Goal: Find specific page/section: Find specific page/section

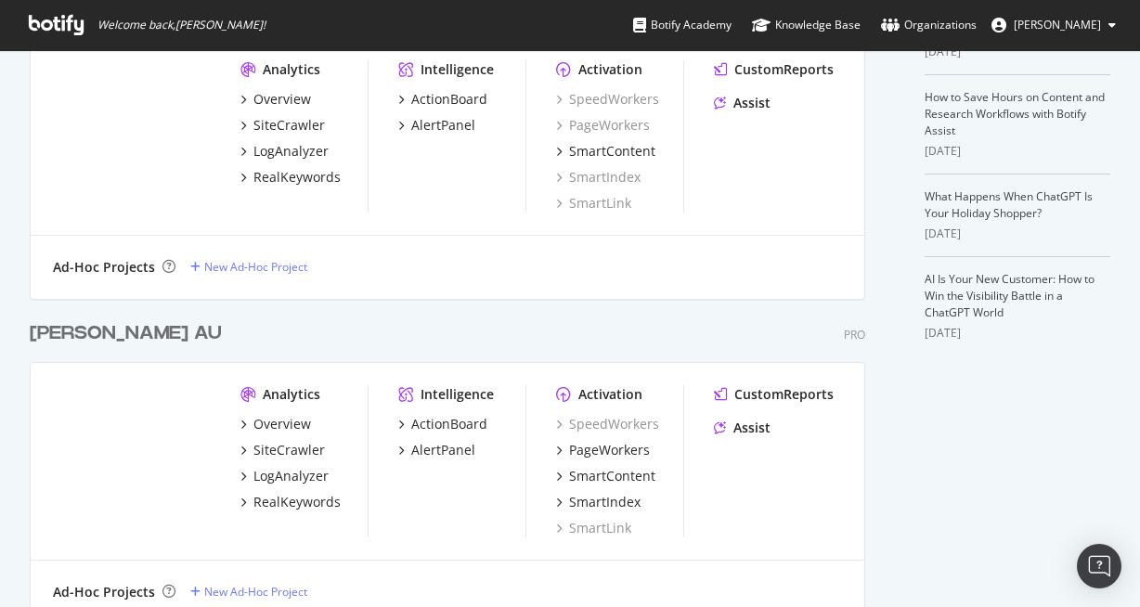
scroll to position [592, 0]
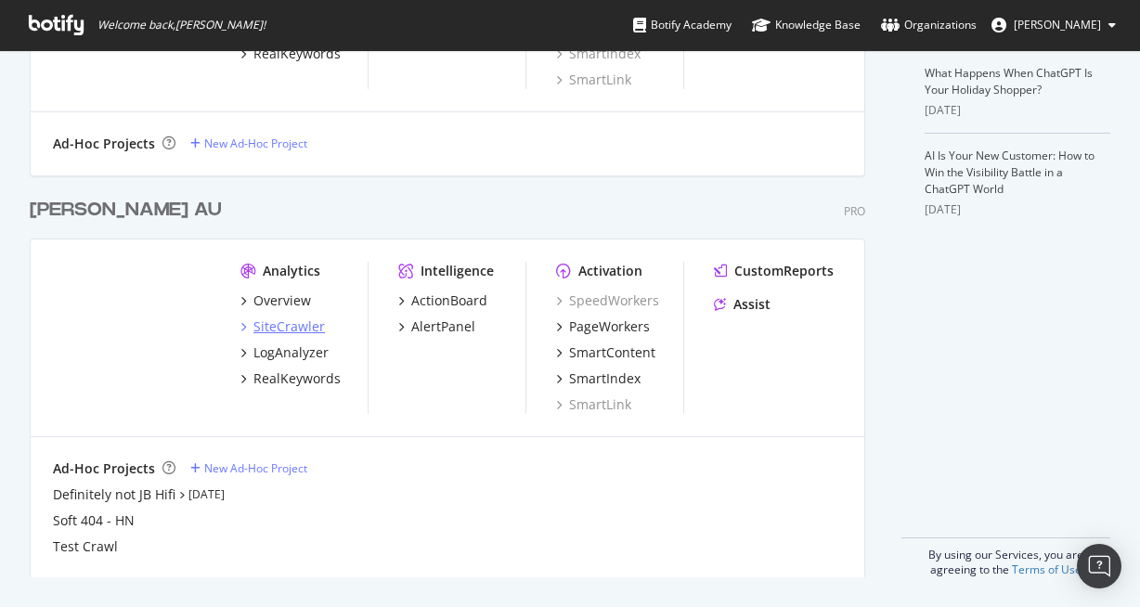
click at [281, 323] on div "SiteCrawler" at bounding box center [288, 326] width 71 height 19
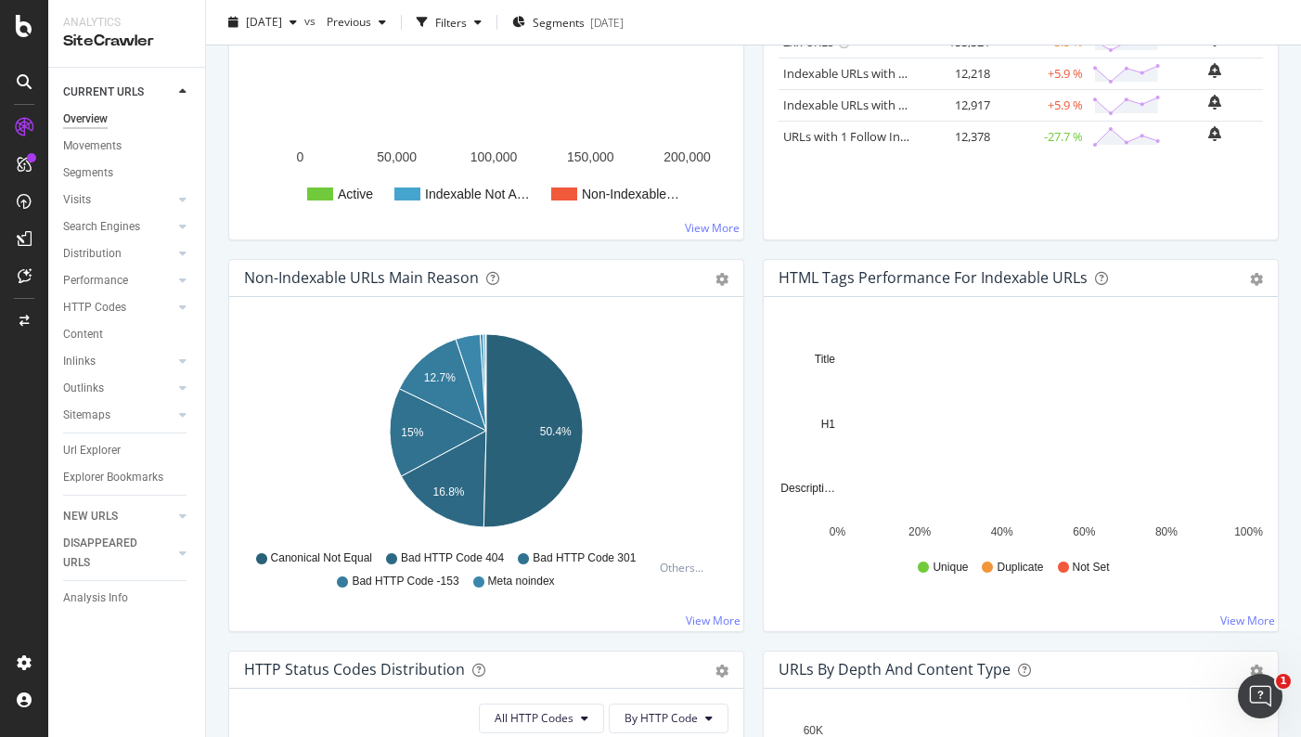
scroll to position [410, 0]
